Goal: Information Seeking & Learning: Learn about a topic

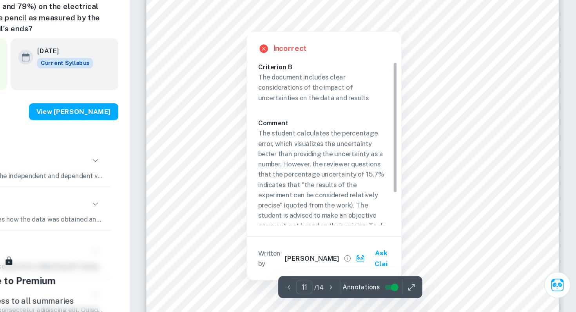
scroll to position [5283, 0]
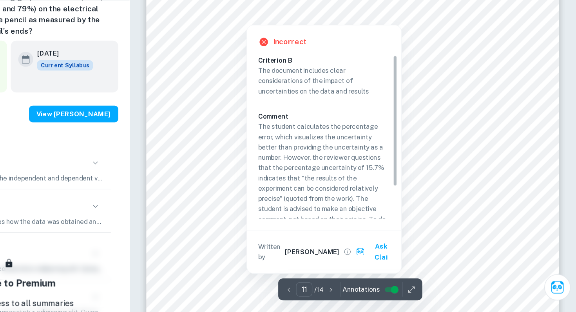
click at [368, 185] on p "The student calculates the percentage error, which visualizes the uncertainty b…" at bounding box center [365, 207] width 111 height 112
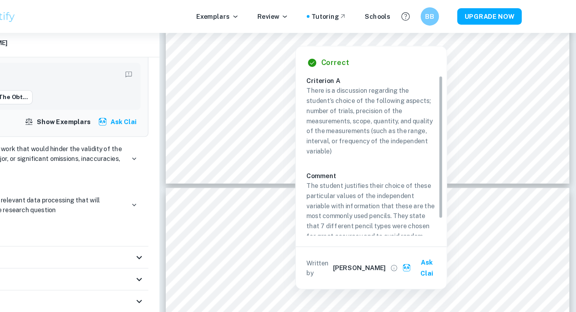
scroll to position [1353, 0]
click at [396, 139] on div "There is a discussion regarding the student’s choice of the following aspects; …" at bounding box center [403, 145] width 117 height 142
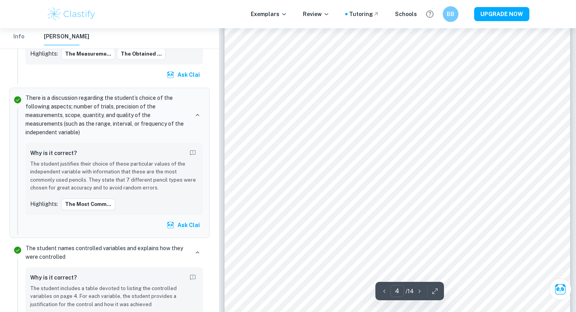
scroll to position [1557, 0]
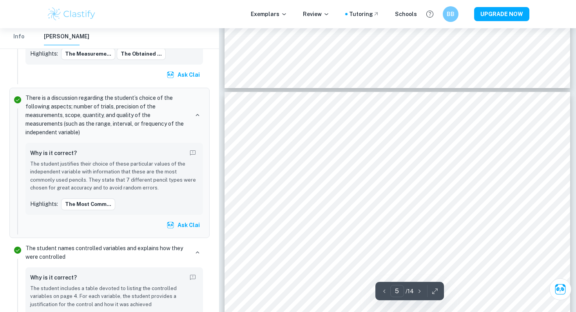
type input "4"
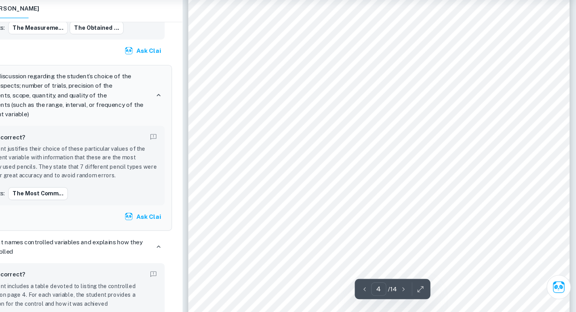
scroll to position [1564, 0]
